Goal: Task Accomplishment & Management: Complete application form

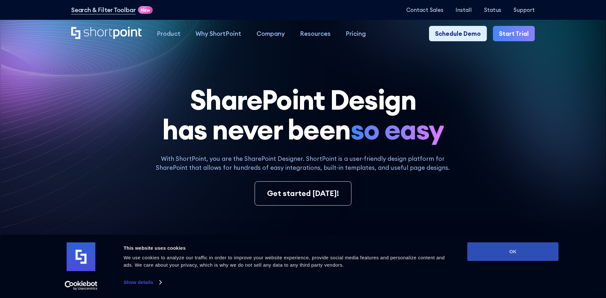
click at [527, 251] on button "OK" at bounding box center [512, 251] width 91 height 19
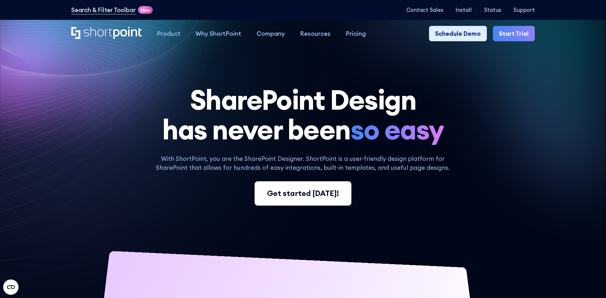
click at [320, 199] on div "Get started today!" at bounding box center [303, 194] width 72 height 12
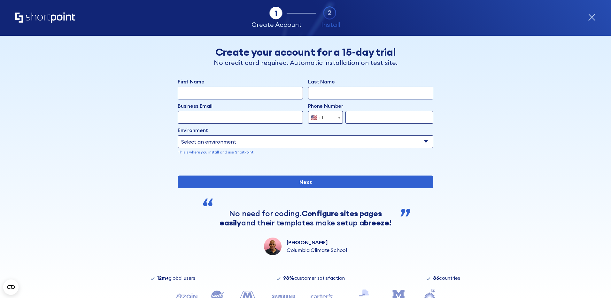
click at [336, 119] on span "form" at bounding box center [339, 117] width 6 height 13
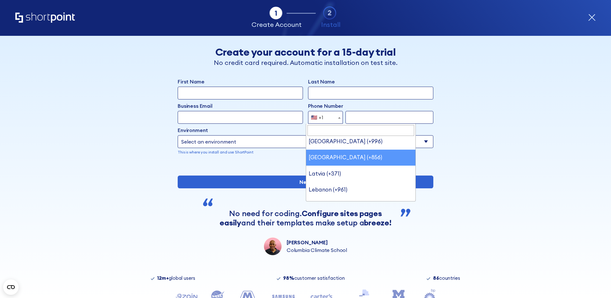
scroll to position [1813, 0]
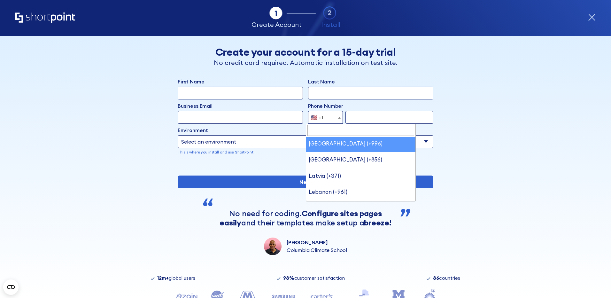
click at [484, 125] on div "Back Back Create your account for a 15-day trial No credit card required. Autom…" at bounding box center [305, 145] width 391 height 219
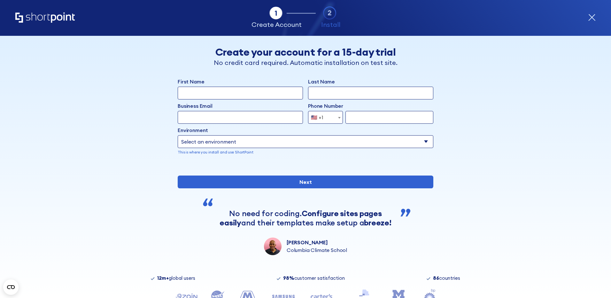
click at [416, 141] on select "Select an environment Microsoft 365 SharePoint Online SharePoint 2019 (On-Premi…" at bounding box center [306, 141] width 256 height 13
select select "SharePoint 2019 (On-Premise)"
click at [178, 135] on select "Select an environment Microsoft 365 SharePoint Online SharePoint 2019 (On-Premi…" at bounding box center [306, 141] width 256 height 13
click at [364, 140] on input "form" at bounding box center [370, 141] width 125 height 13
